Goal: Task Accomplishment & Management: Use online tool/utility

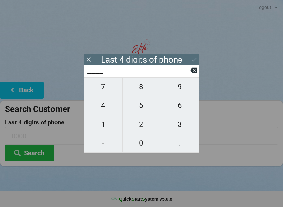
scroll to position [6, 0]
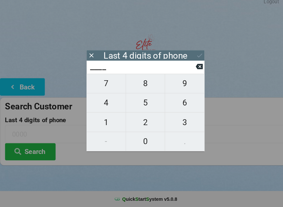
click at [146, 103] on span "5" at bounding box center [142, 106] width 38 height 14
type input "5___"
click at [178, 100] on span "6" at bounding box center [180, 106] width 38 height 14
type input "56__"
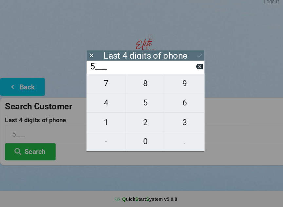
type input "56__"
click at [178, 102] on span "6" at bounding box center [180, 106] width 38 height 14
type input "566_"
click at [138, 104] on span "5" at bounding box center [142, 106] width 38 height 14
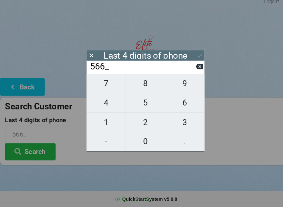
type input "5665"
click at [195, 56] on icon at bounding box center [194, 59] width 7 height 7
